Goal: Task Accomplishment & Management: Use online tool/utility

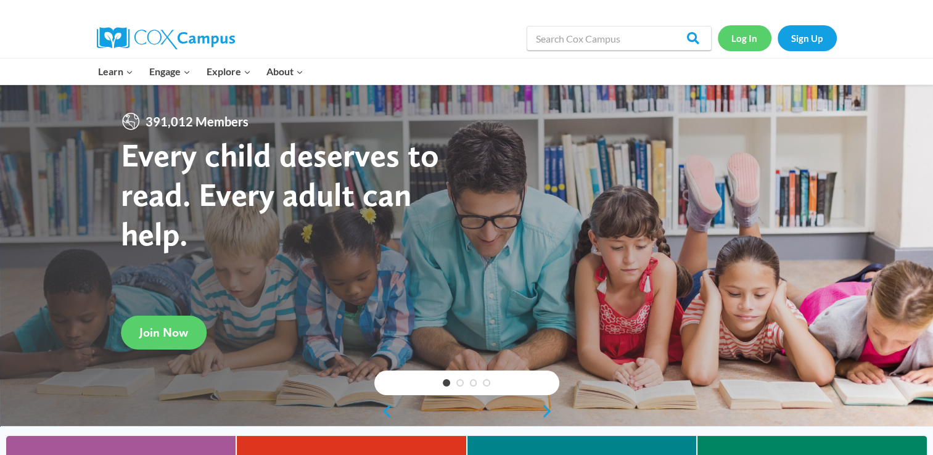
click at [748, 35] on link "Log In" at bounding box center [745, 37] width 54 height 25
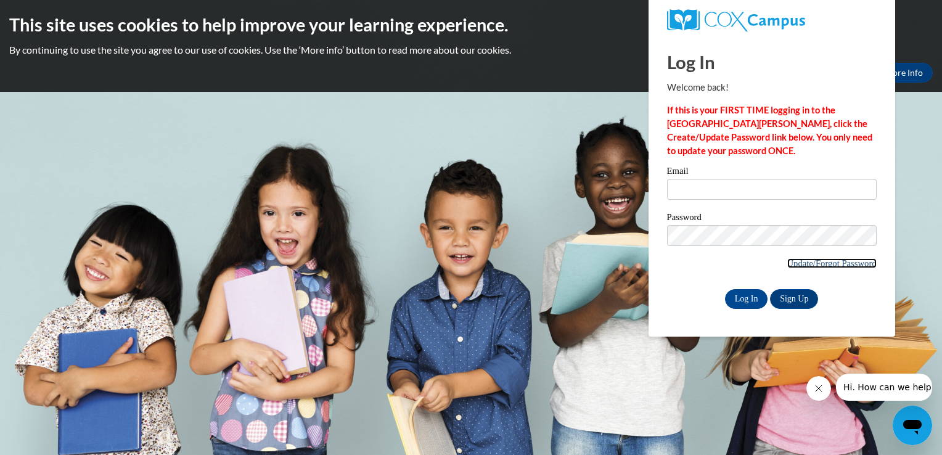
click at [797, 260] on link "Update/Forgot Password" at bounding box center [832, 263] width 89 height 10
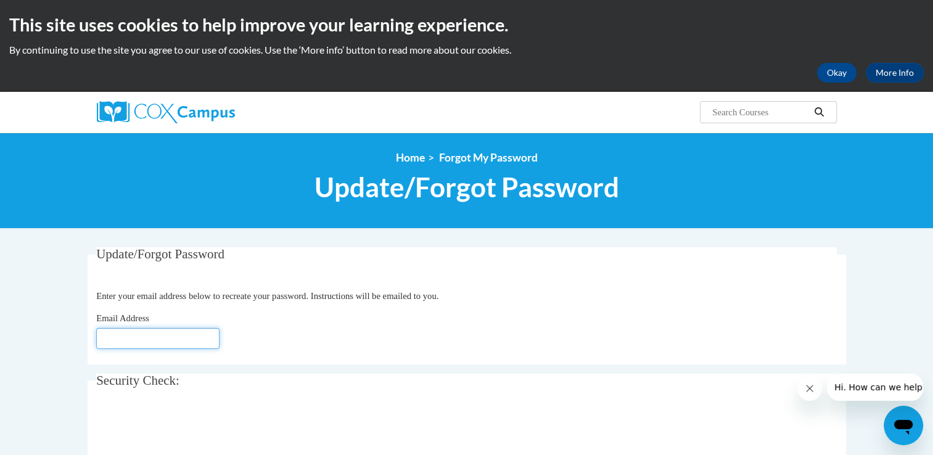
click at [185, 339] on input "Email Address" at bounding box center [157, 338] width 123 height 21
type input "gehmel.lindsey@gmail.com"
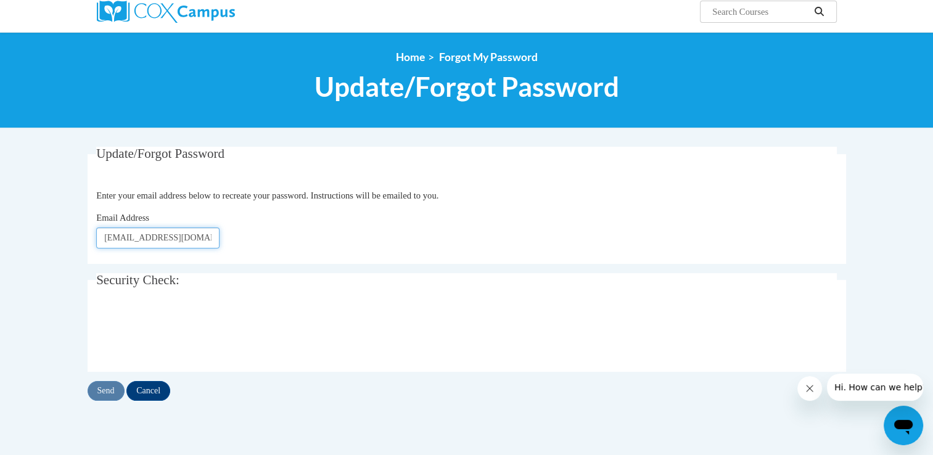
scroll to position [123, 0]
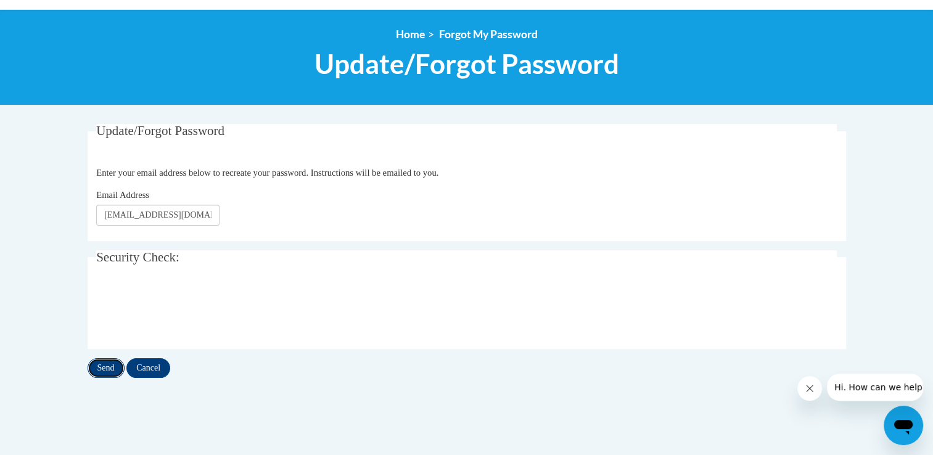
click at [107, 370] on input "Send" at bounding box center [106, 368] width 37 height 20
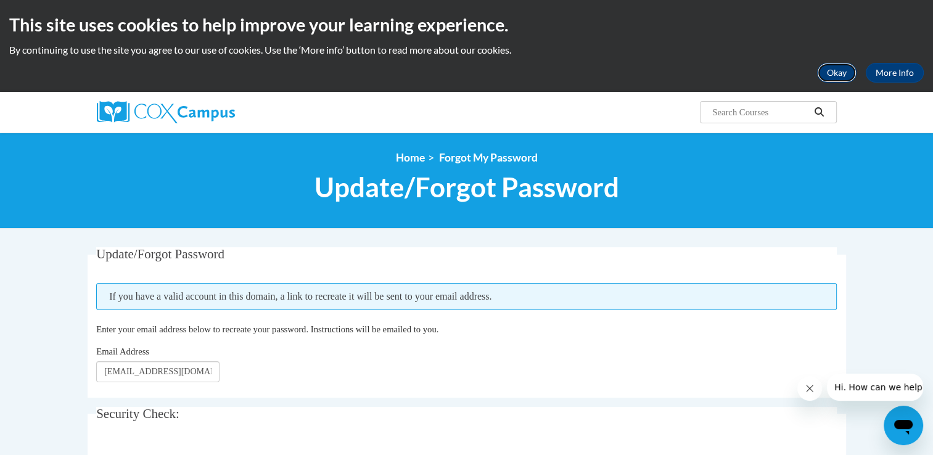
click at [838, 74] on button "Okay" at bounding box center [836, 73] width 39 height 20
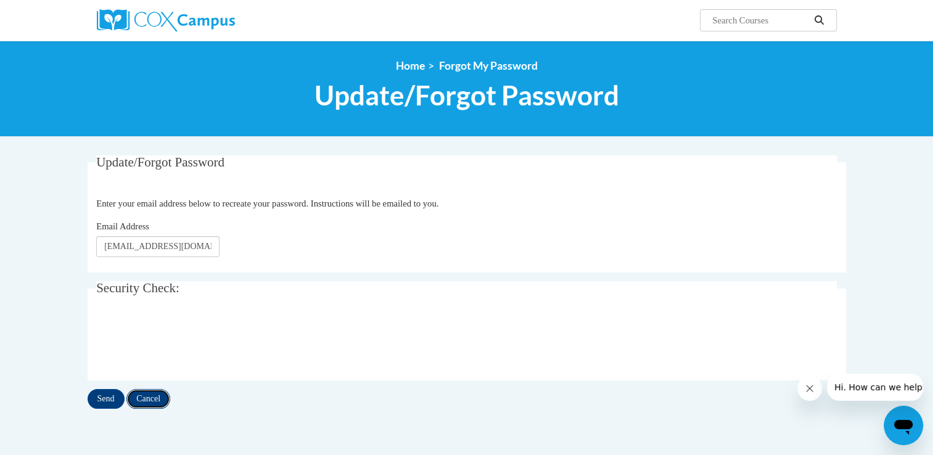
click at [141, 403] on input "Cancel" at bounding box center [148, 399] width 44 height 20
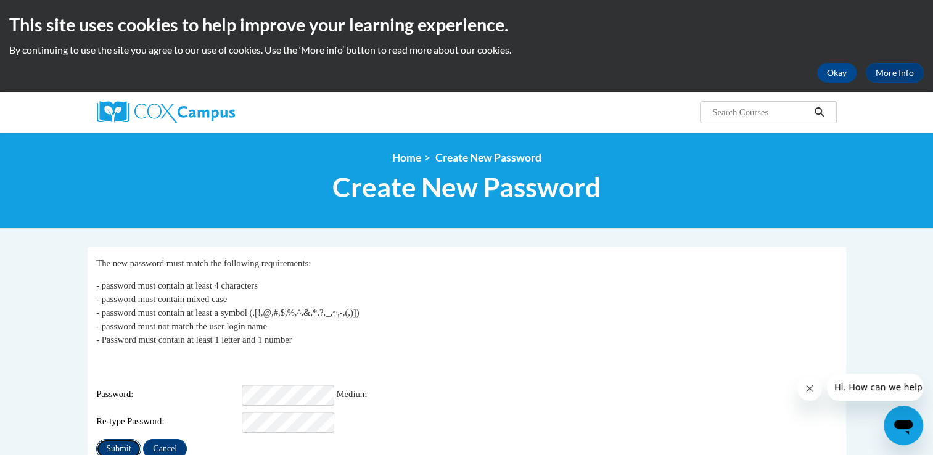
click at [118, 439] on input "Submit" at bounding box center [118, 449] width 44 height 20
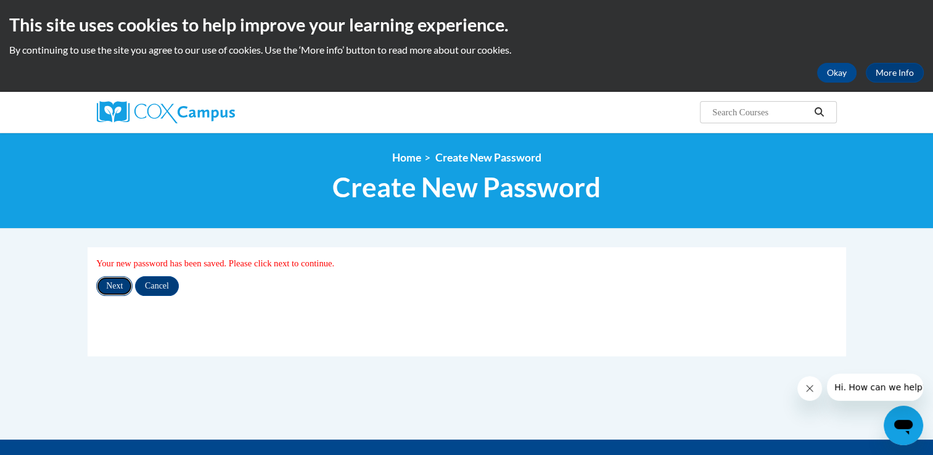
click at [113, 285] on input "Next" at bounding box center [114, 286] width 36 height 20
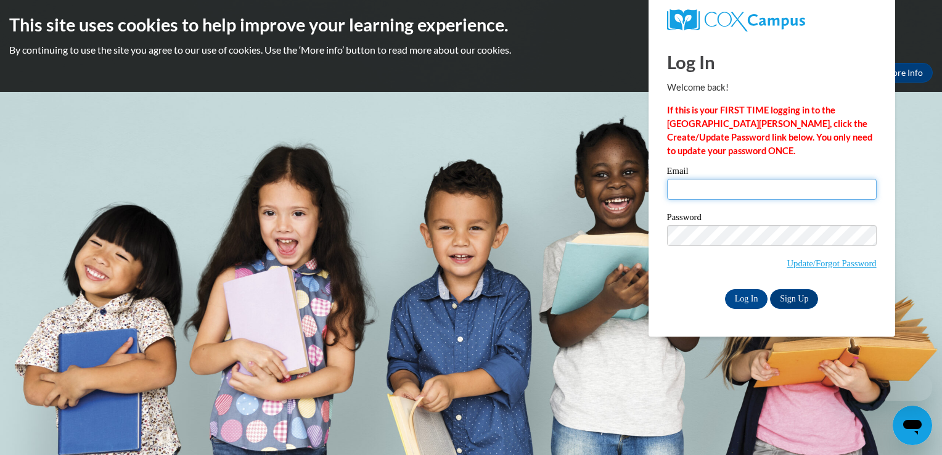
click at [764, 192] on input "Email" at bounding box center [772, 189] width 210 height 21
type input "gehmel.lindsey@gmail.com"
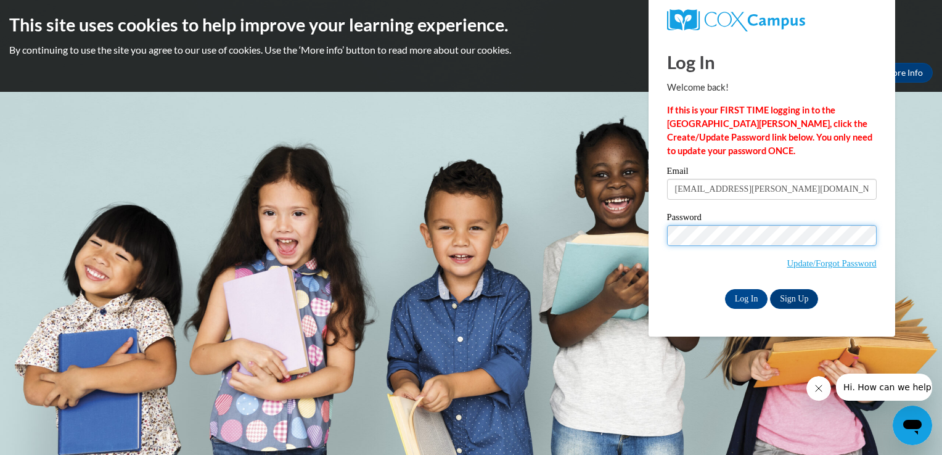
click at [725, 289] on input "Log In" at bounding box center [746, 299] width 43 height 20
click at [749, 299] on input "Log In" at bounding box center [746, 299] width 43 height 20
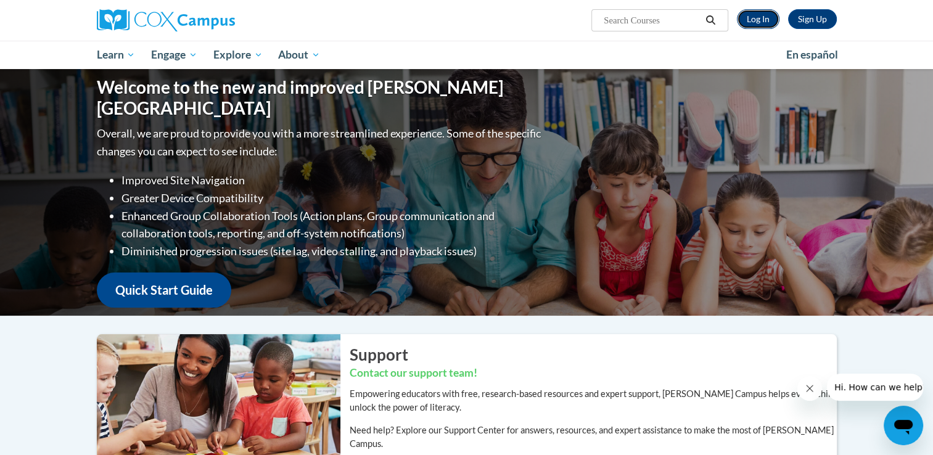
click at [759, 19] on link "Log In" at bounding box center [758, 19] width 43 height 20
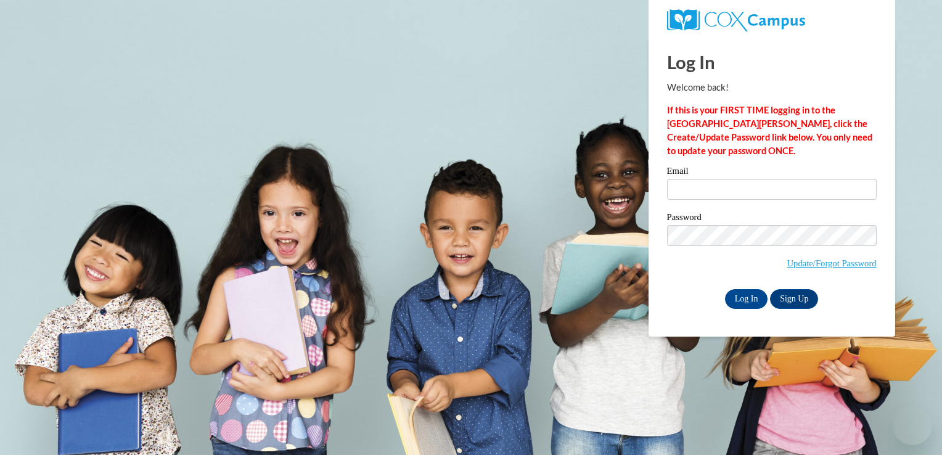
type input "gehmel.lindsey@gmail.com"
click at [698, 189] on input "gehmel.lindsey@gmail.com" at bounding box center [772, 189] width 210 height 21
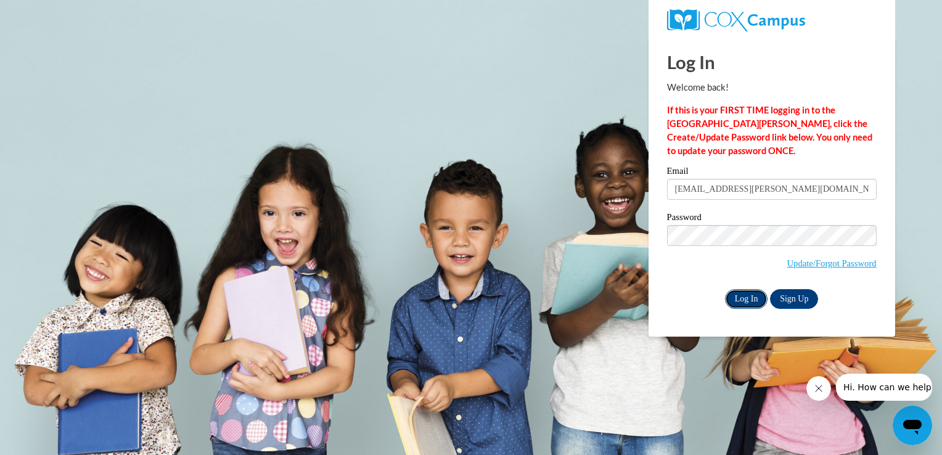
click at [748, 305] on input "Log In" at bounding box center [746, 299] width 43 height 20
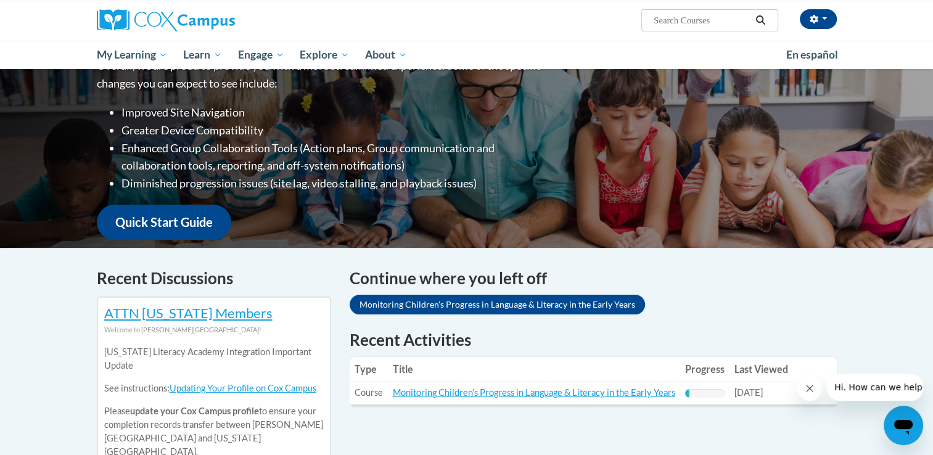
scroll to position [247, 0]
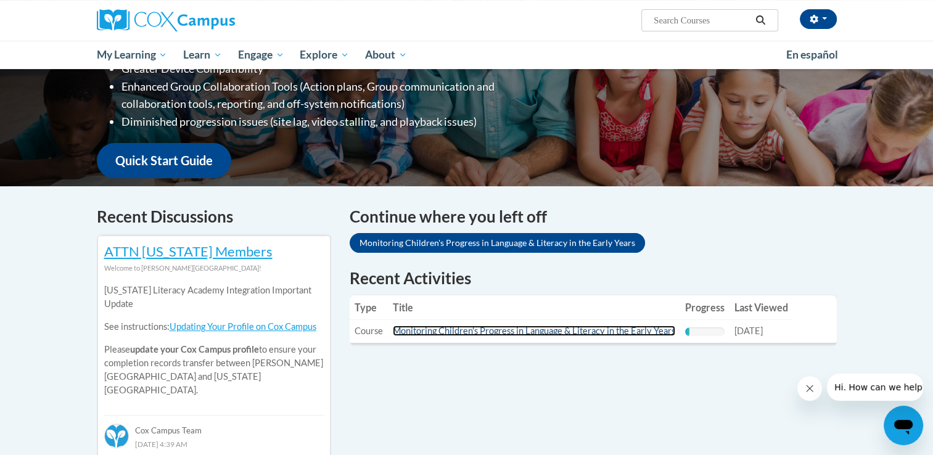
click at [514, 334] on link "Monitoring Children's Progress in Language & Literacy in the Early Years" at bounding box center [534, 331] width 282 height 10
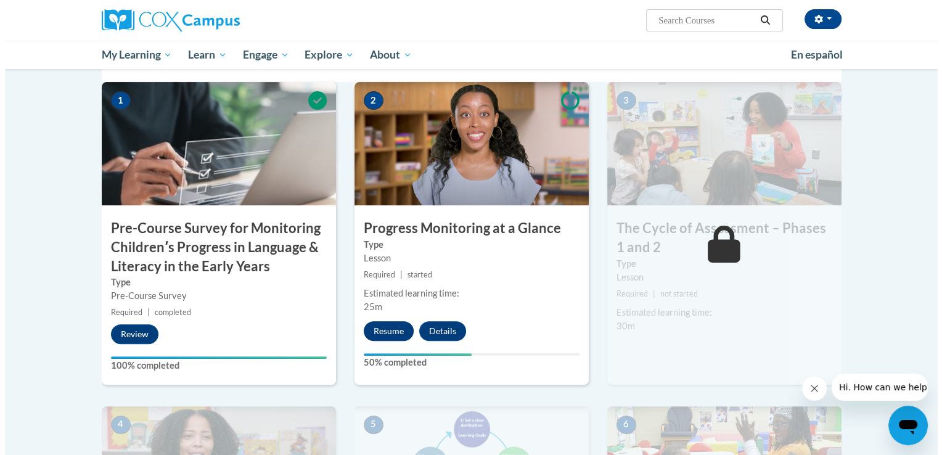
scroll to position [308, 0]
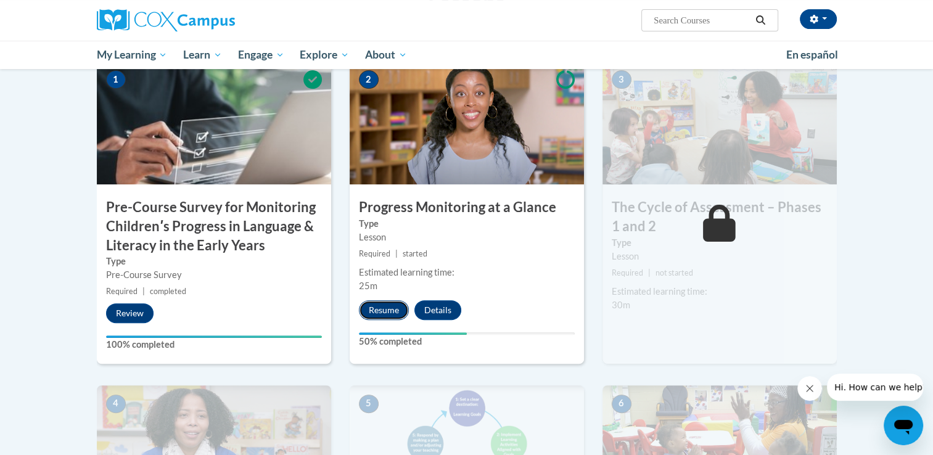
click at [397, 312] on button "Resume" at bounding box center [384, 310] width 50 height 20
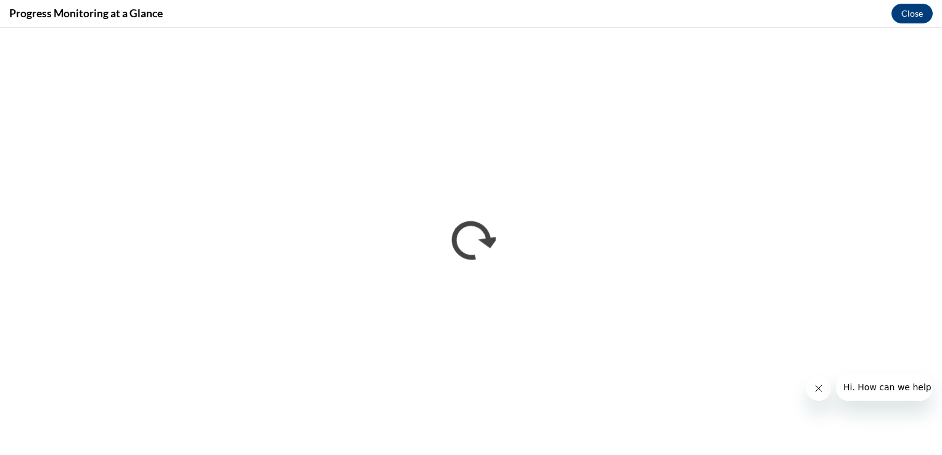
scroll to position [0, 0]
click at [819, 390] on icon "Close message from company" at bounding box center [818, 388] width 6 height 6
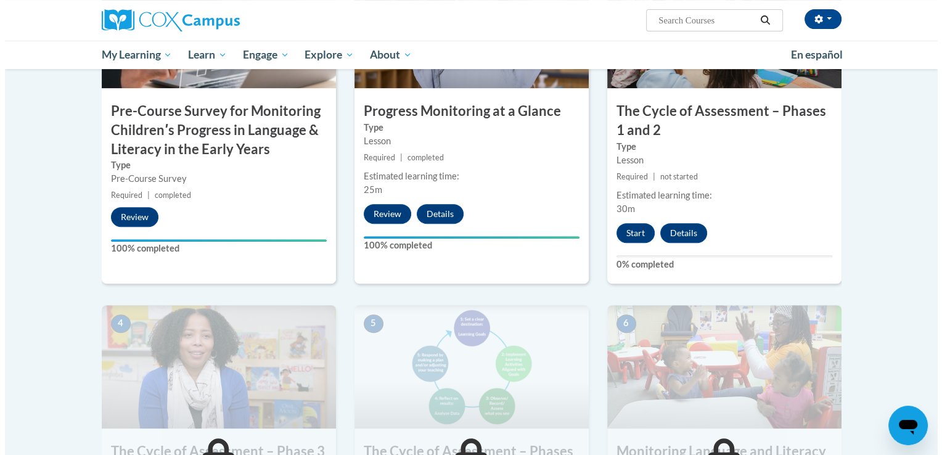
scroll to position [353, 0]
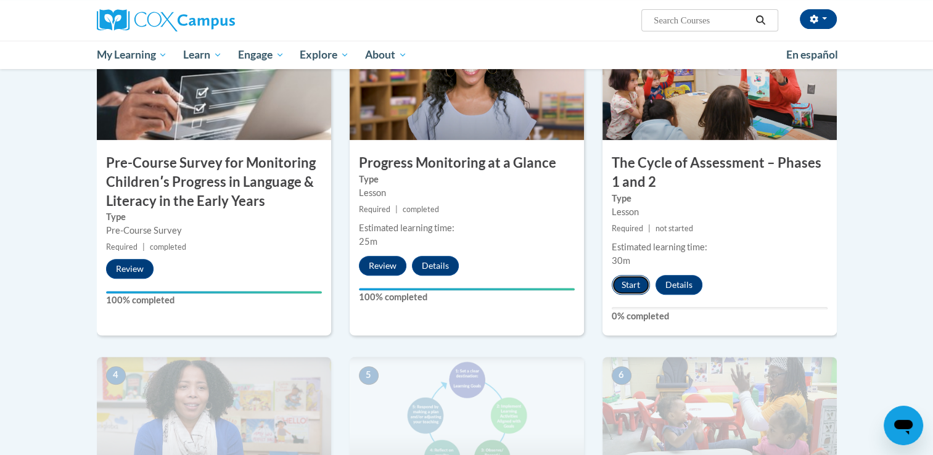
click at [634, 285] on button "Start" at bounding box center [631, 285] width 38 height 20
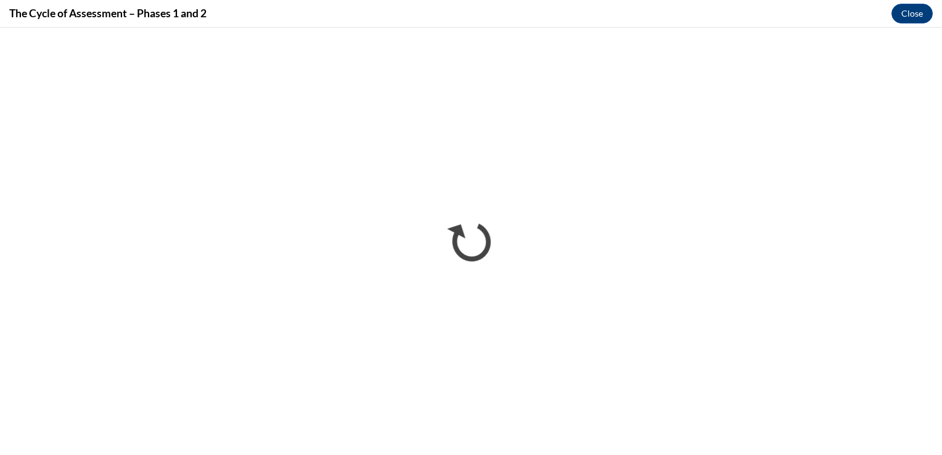
scroll to position [0, 0]
